Goal: Task Accomplishment & Management: Complete application form

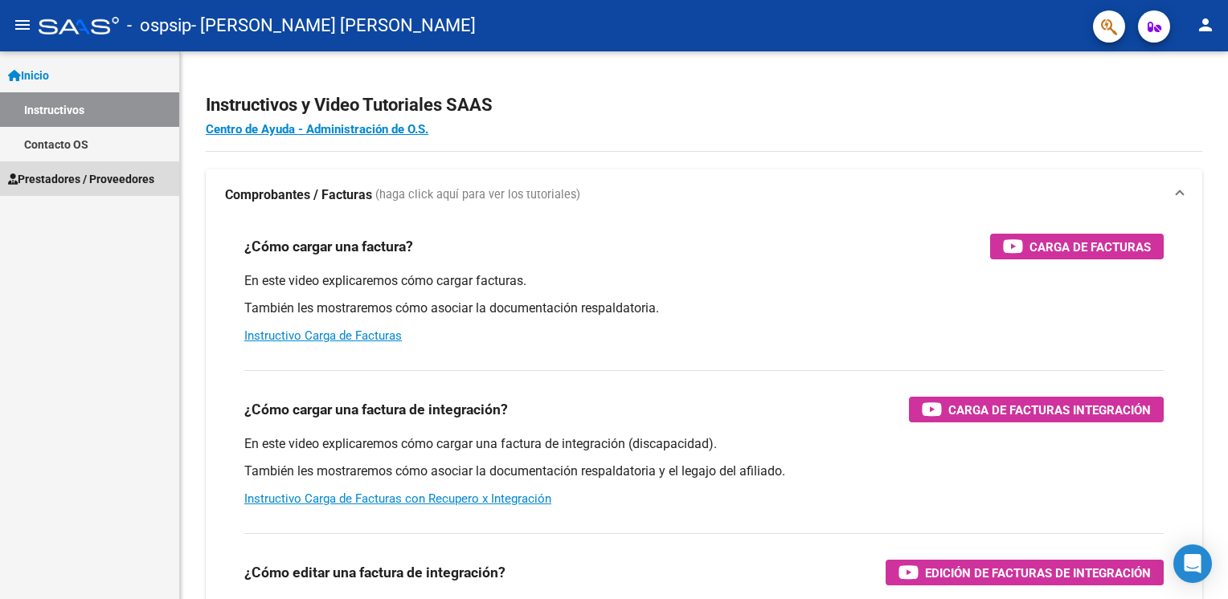
click at [53, 178] on span "Prestadores / Proveedores" at bounding box center [81, 179] width 146 height 18
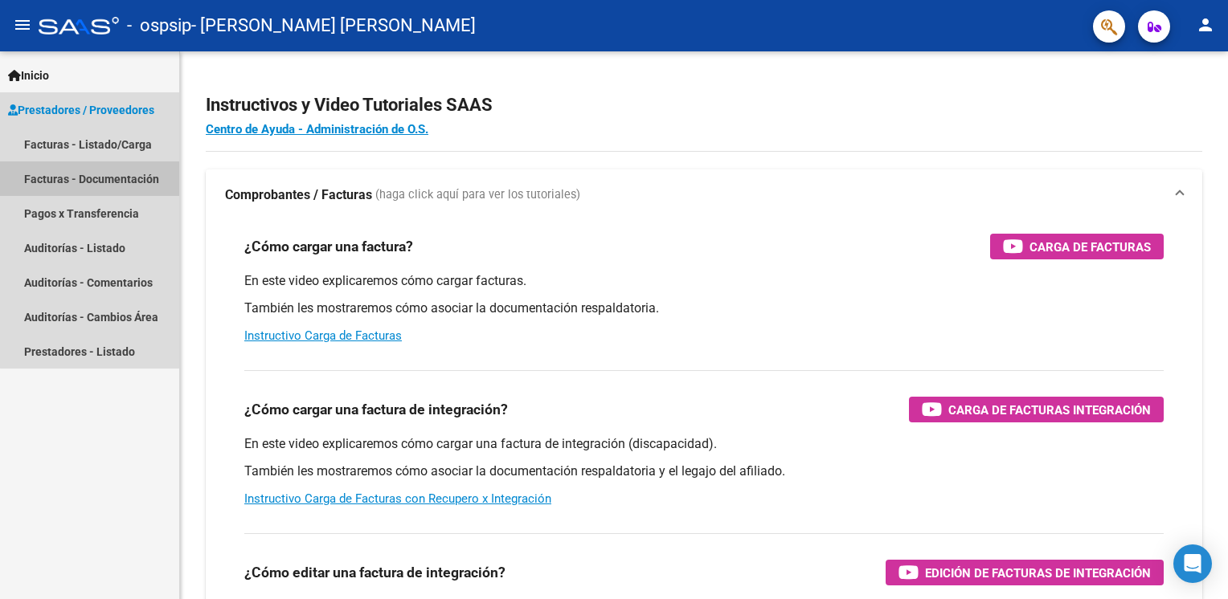
click at [109, 178] on link "Facturas - Documentación" at bounding box center [89, 178] width 179 height 35
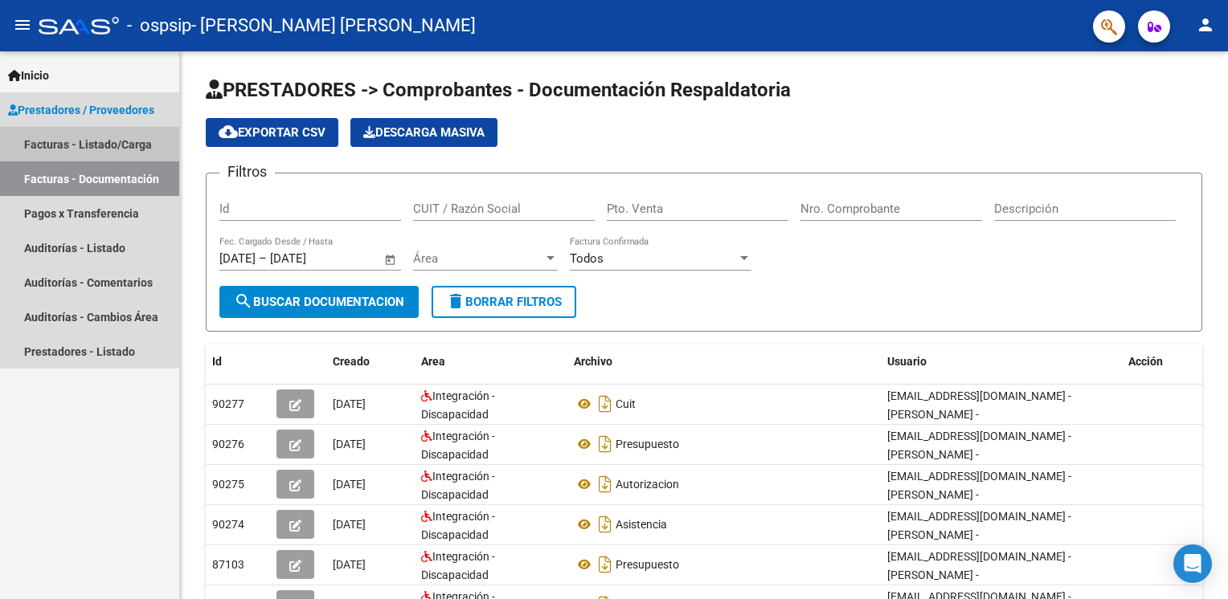
click at [32, 142] on link "Facturas - Listado/Carga" at bounding box center [89, 144] width 179 height 35
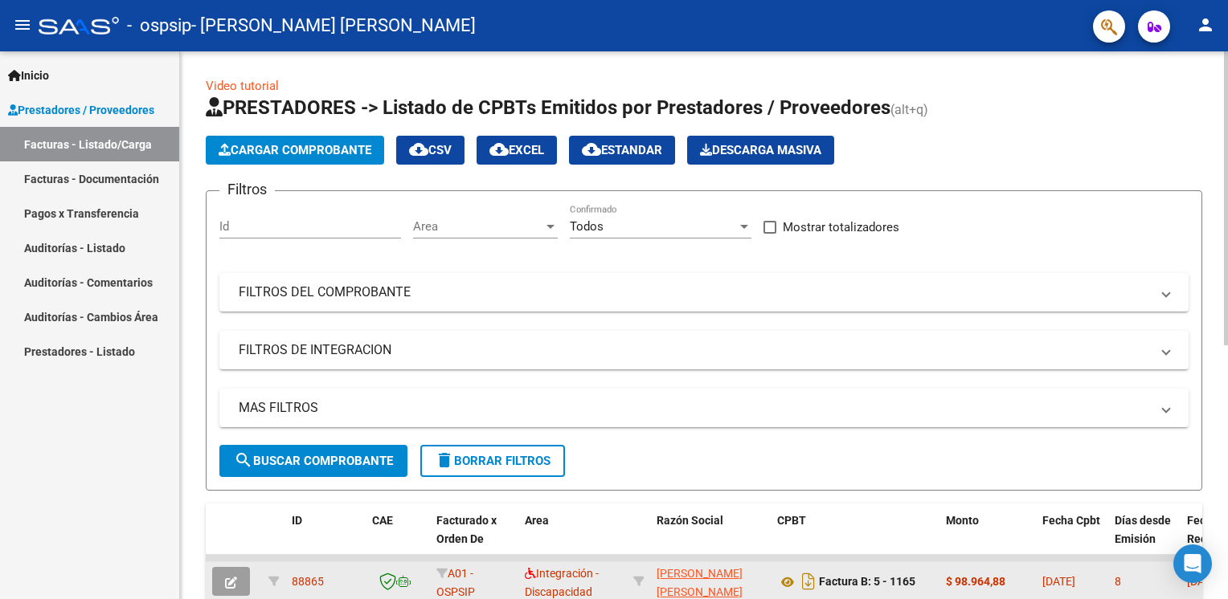
scroll to position [161, 0]
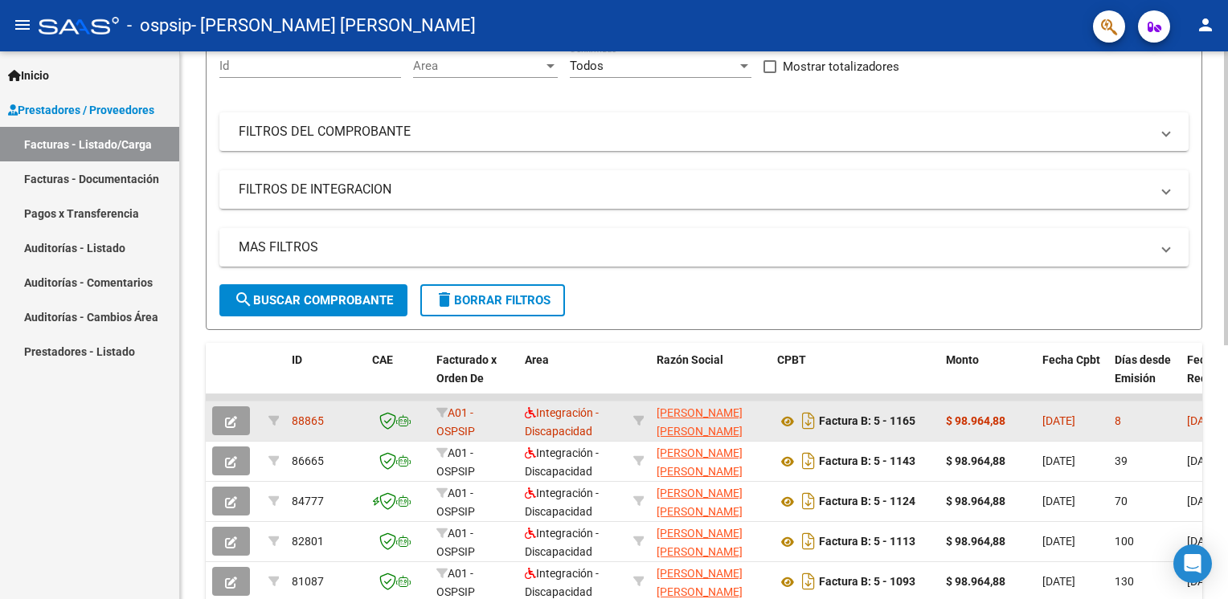
click at [228, 419] on icon "button" at bounding box center [231, 422] width 12 height 12
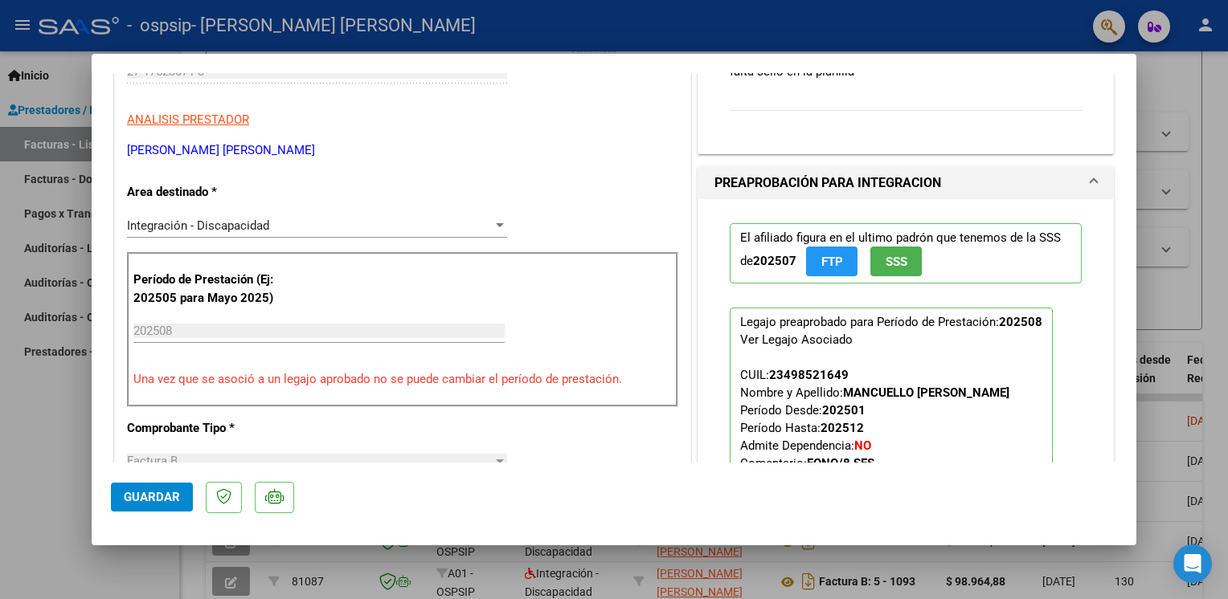
scroll to position [482, 0]
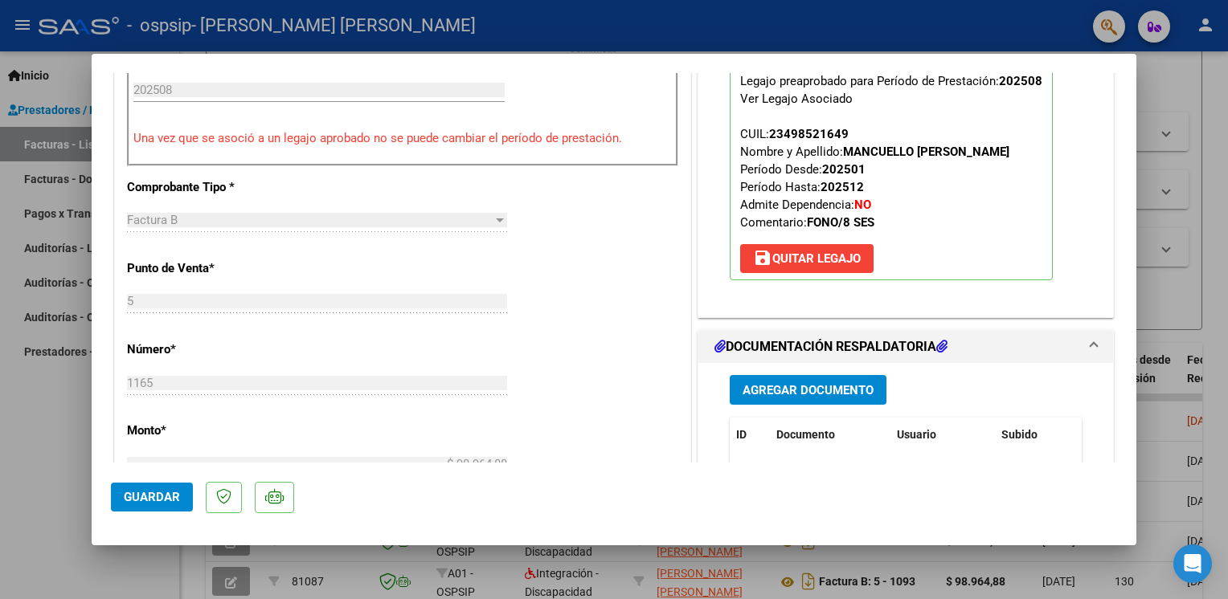
click at [762, 384] on span "Agregar Documento" at bounding box center [807, 390] width 131 height 14
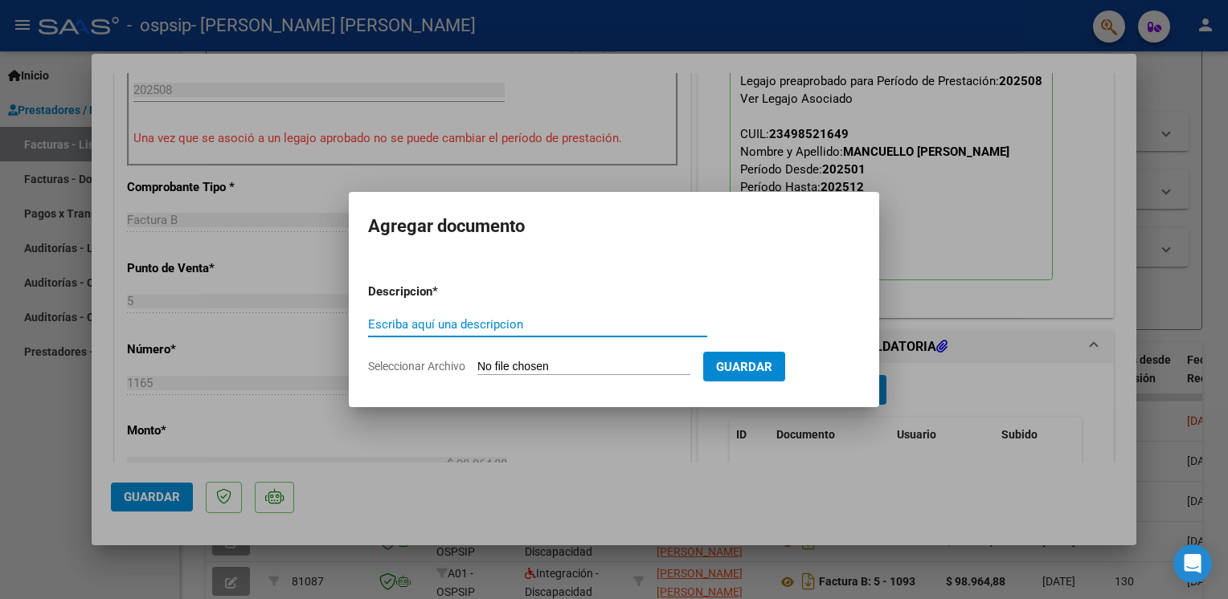
click at [393, 329] on input "Escriba aquí una descripcion" at bounding box center [537, 324] width 339 height 14
type input "asistencia sellada"
click at [524, 363] on input "Seleccionar Archivo" at bounding box center [583, 367] width 213 height 15
type input "C:\fakepath\Asistencia Agosto.pdf"
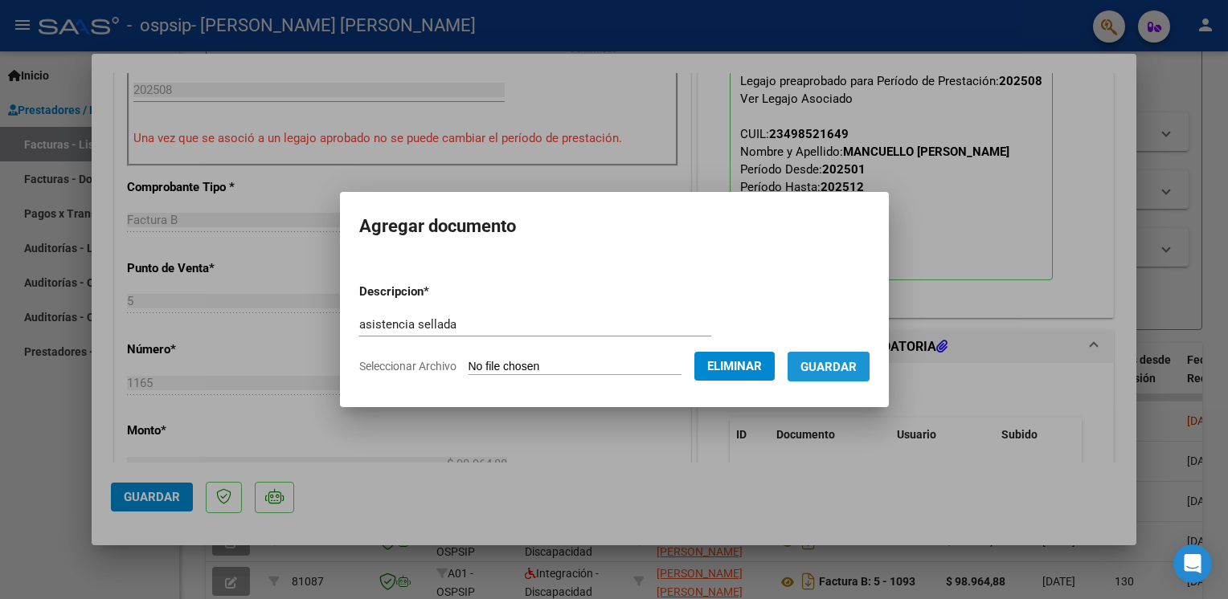
click at [840, 370] on span "Guardar" at bounding box center [828, 367] width 56 height 14
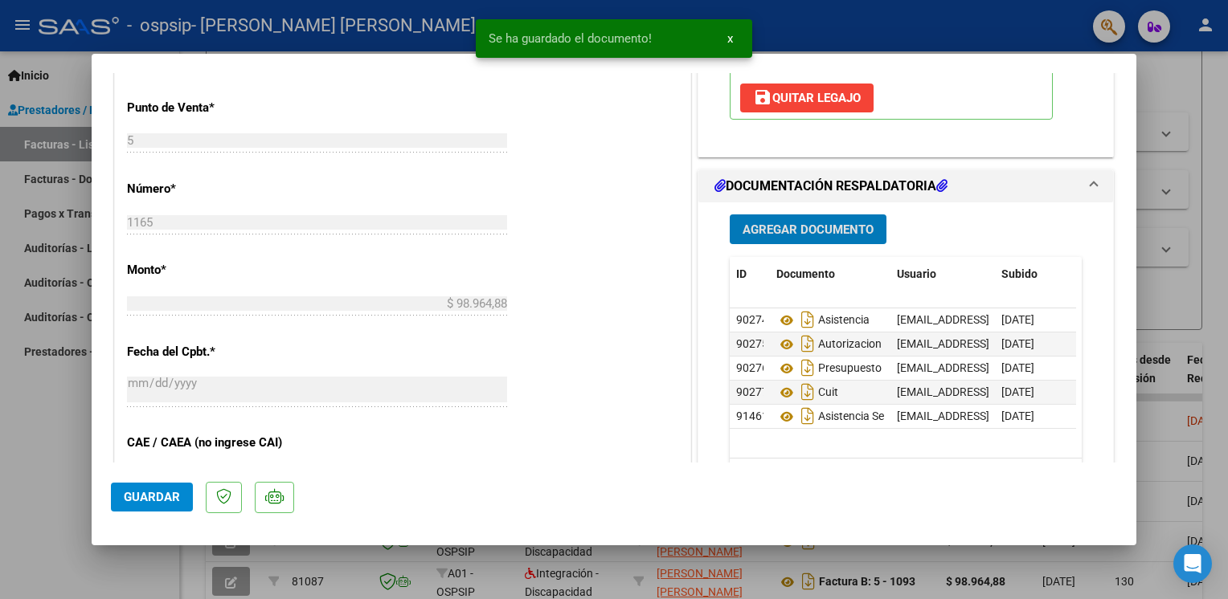
scroll to position [723, 0]
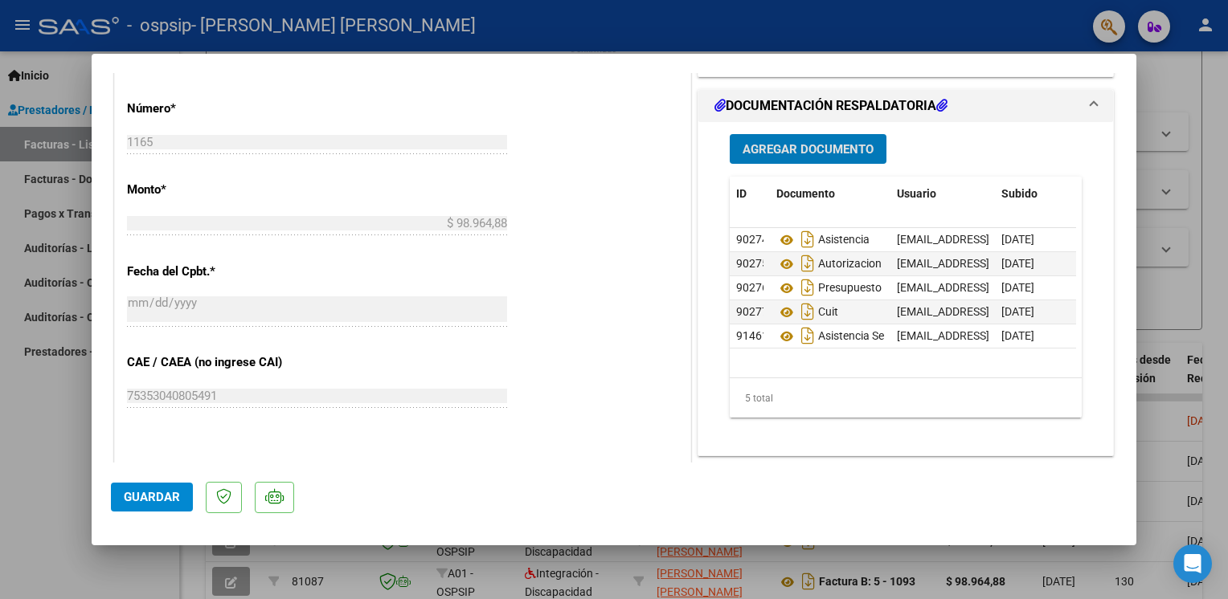
click at [167, 503] on span "Guardar" at bounding box center [152, 497] width 56 height 14
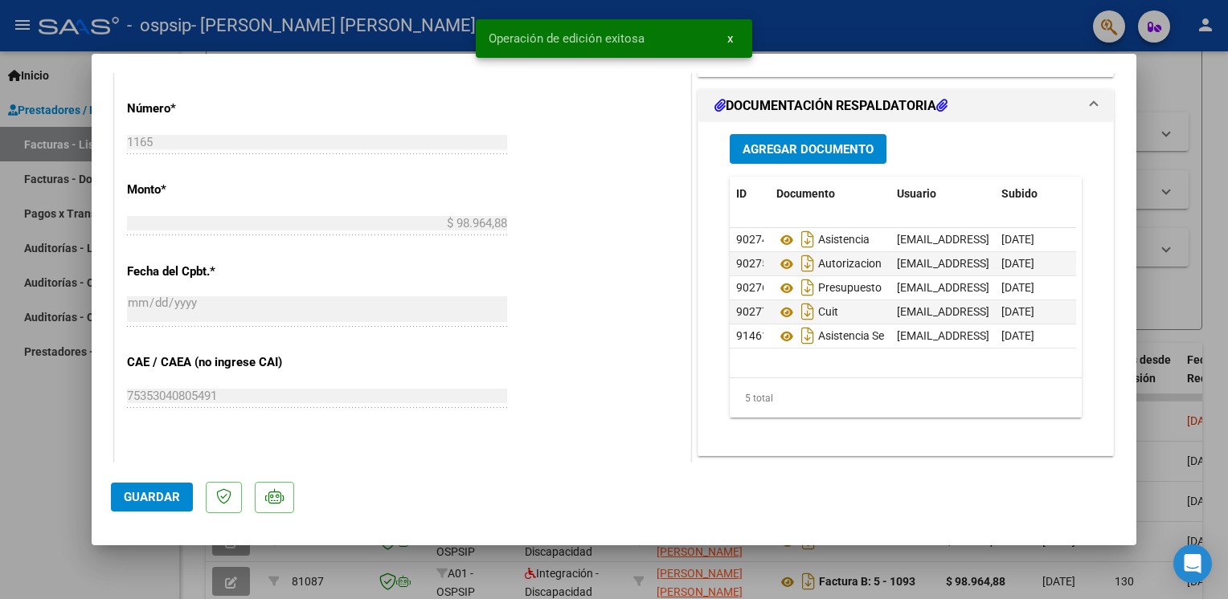
click at [1201, 29] on div at bounding box center [614, 299] width 1228 height 599
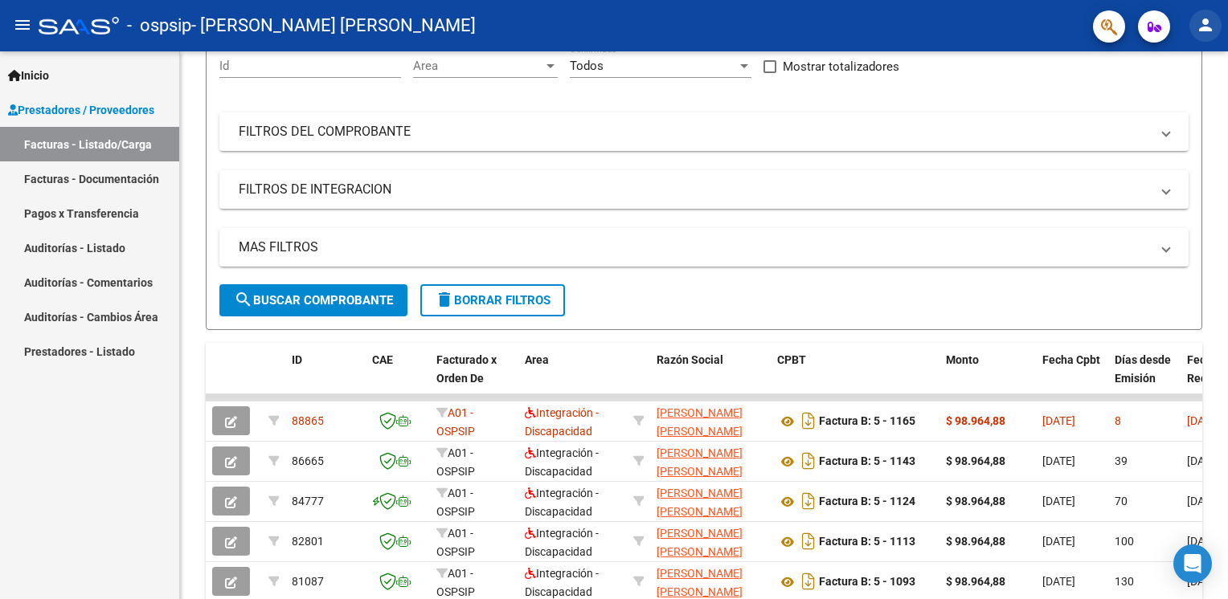
click at [1201, 29] on mat-icon "person" at bounding box center [1204, 24] width 19 height 19
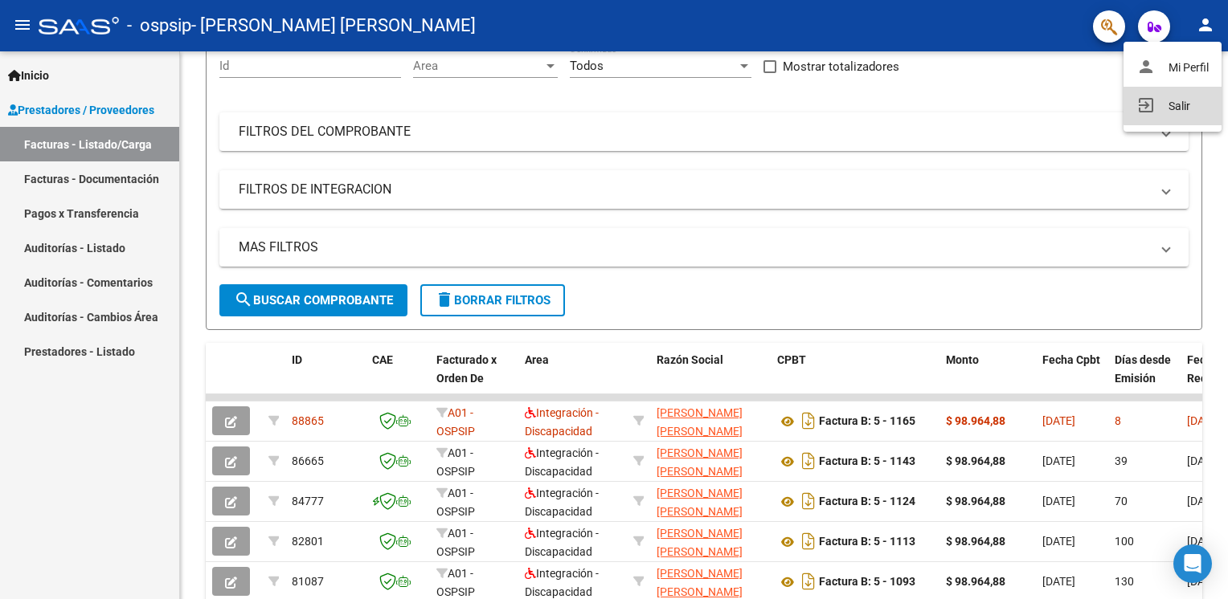
click at [1178, 104] on button "exit_to_app Salir" at bounding box center [1172, 106] width 98 height 39
